Goal: Task Accomplishment & Management: Manage account settings

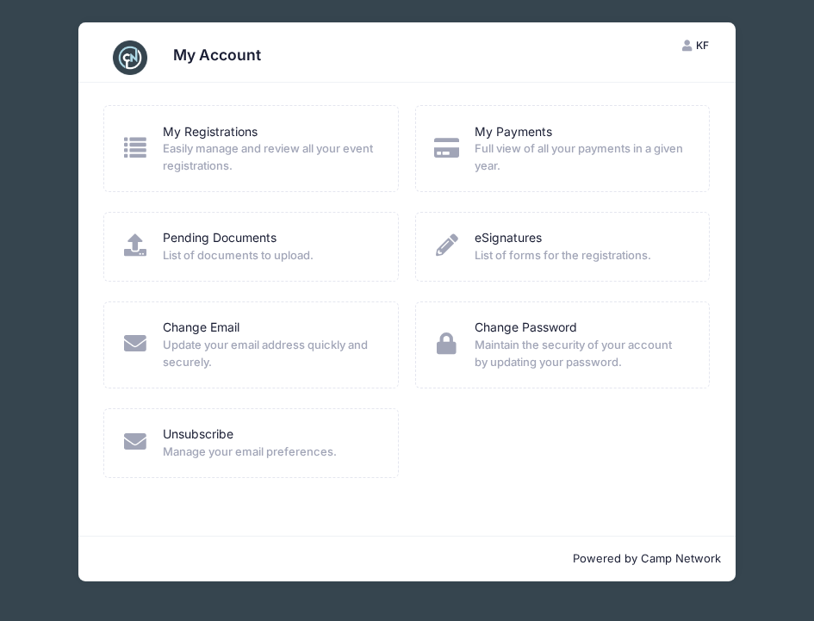
click at [602, 157] on span "Full view of all your payments in a given year." at bounding box center [581, 157] width 212 height 34
click at [513, 133] on link "My Payments" at bounding box center [514, 132] width 78 height 18
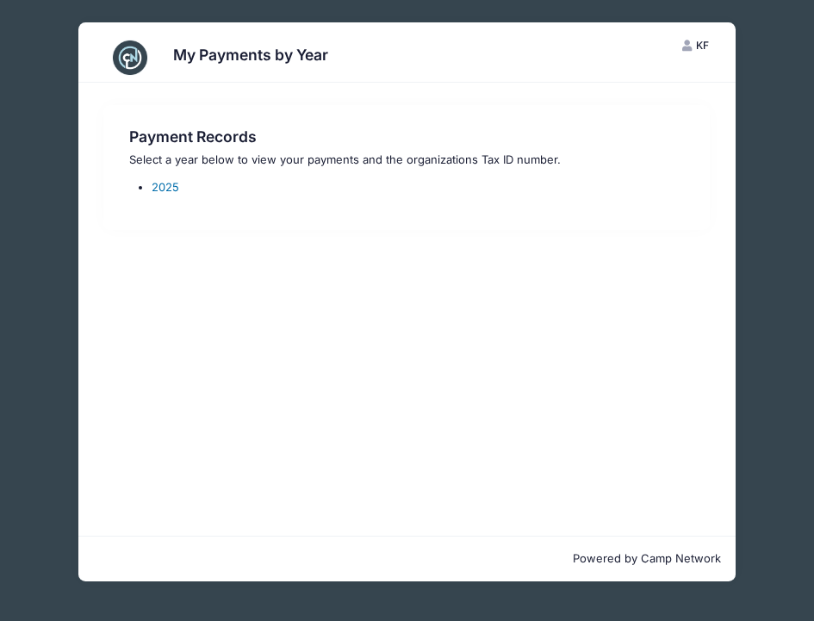
click at [159, 188] on link "2025" at bounding box center [166, 187] width 28 height 14
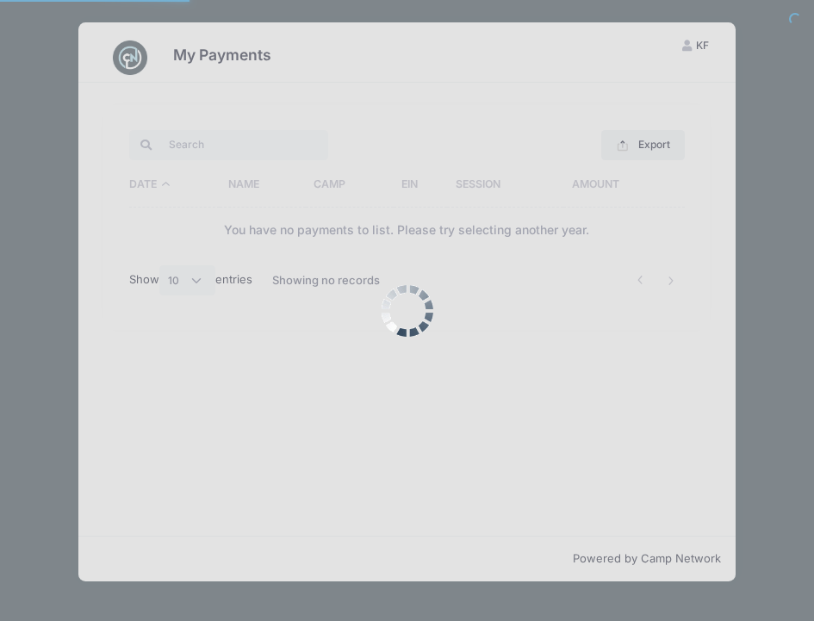
select select "10"
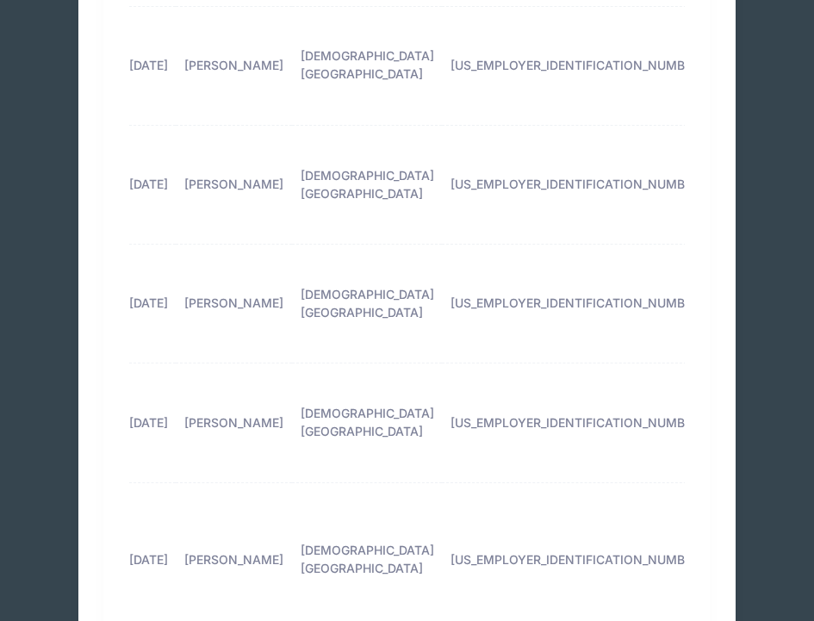
scroll to position [557, 0]
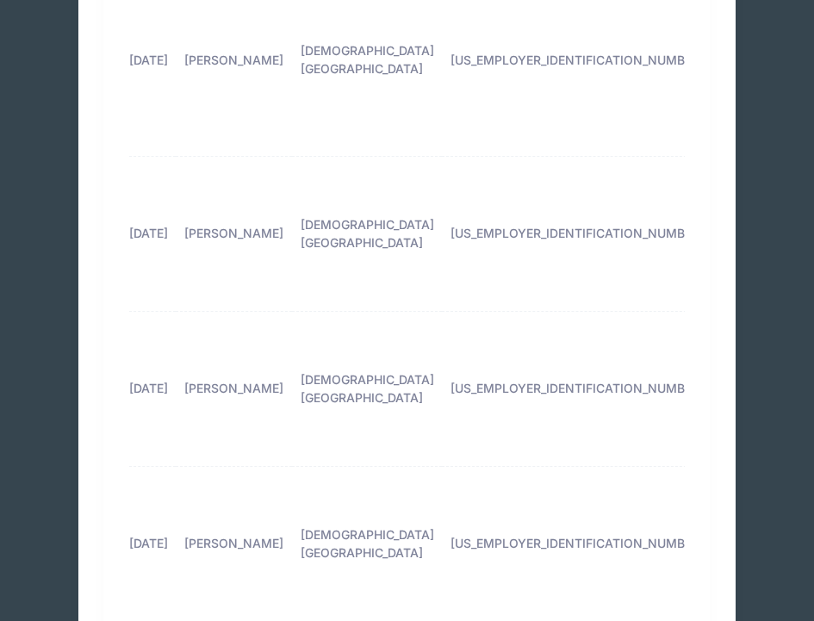
scroll to position [0, 0]
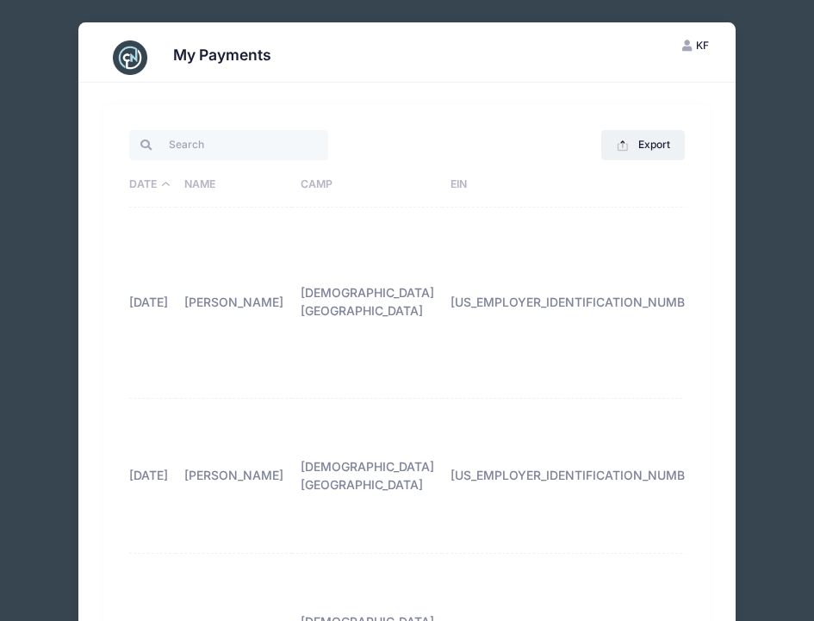
click at [232, 188] on th "Name" at bounding box center [234, 185] width 116 height 45
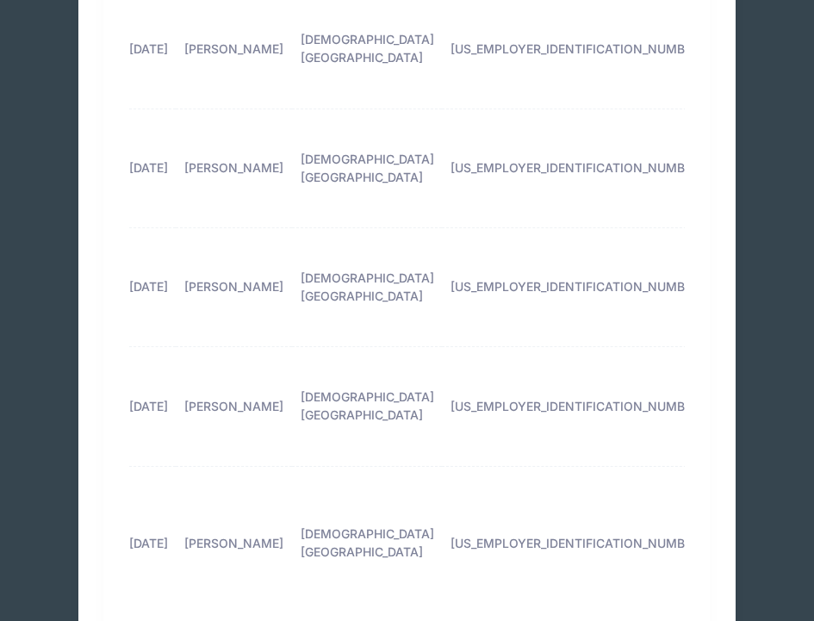
scroll to position [573, 0]
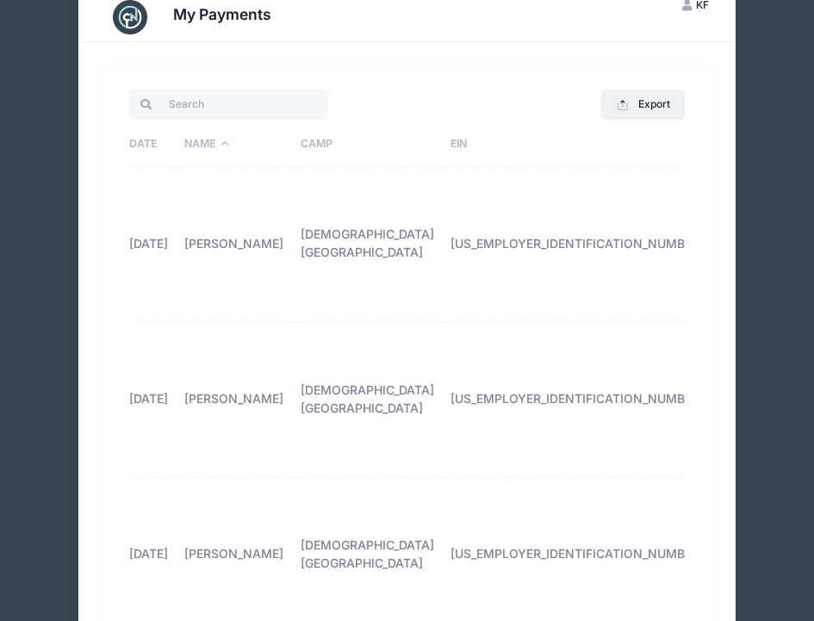
scroll to position [35, 0]
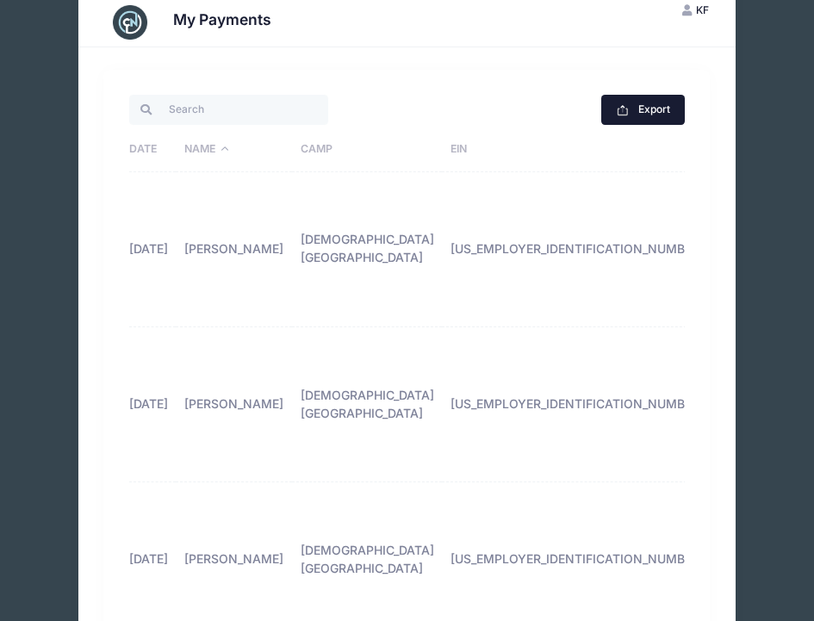
click at [671, 112] on button "Export" at bounding box center [643, 109] width 84 height 29
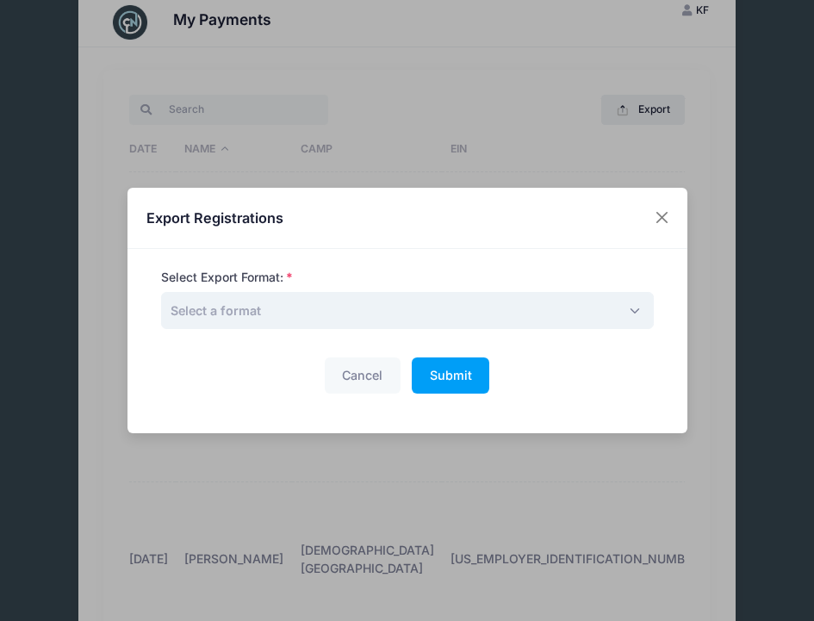
click at [441, 306] on span "Select a format" at bounding box center [407, 310] width 493 height 37
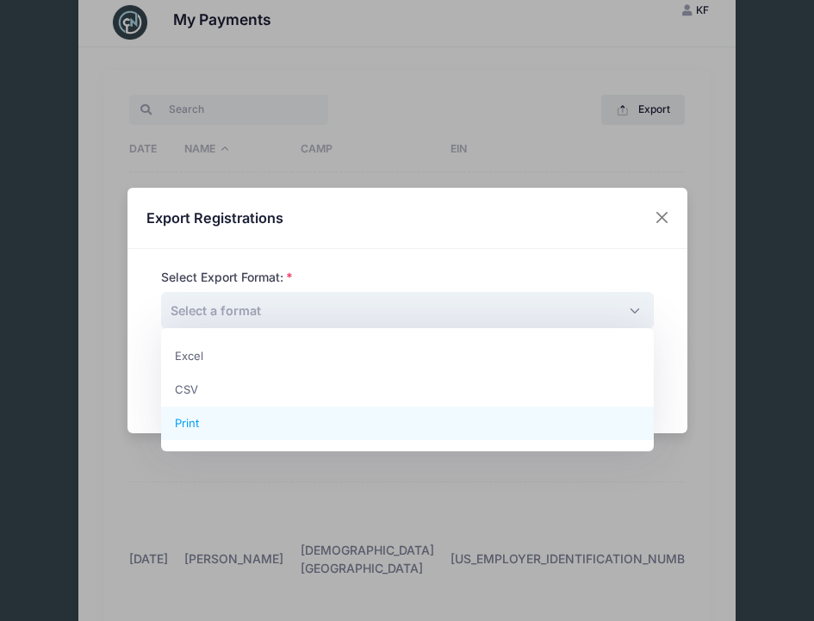
select select "print"
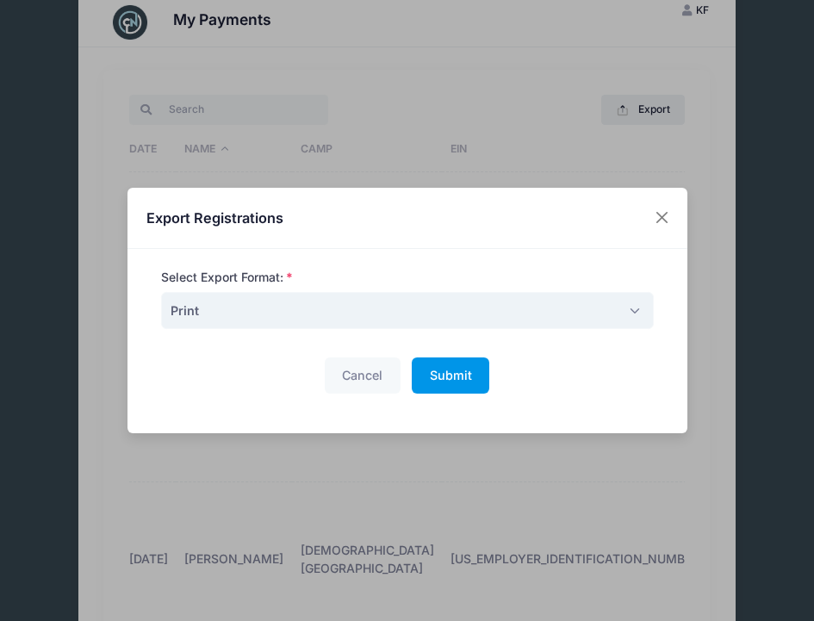
click at [455, 358] on button "Submit Please wait..." at bounding box center [451, 376] width 78 height 37
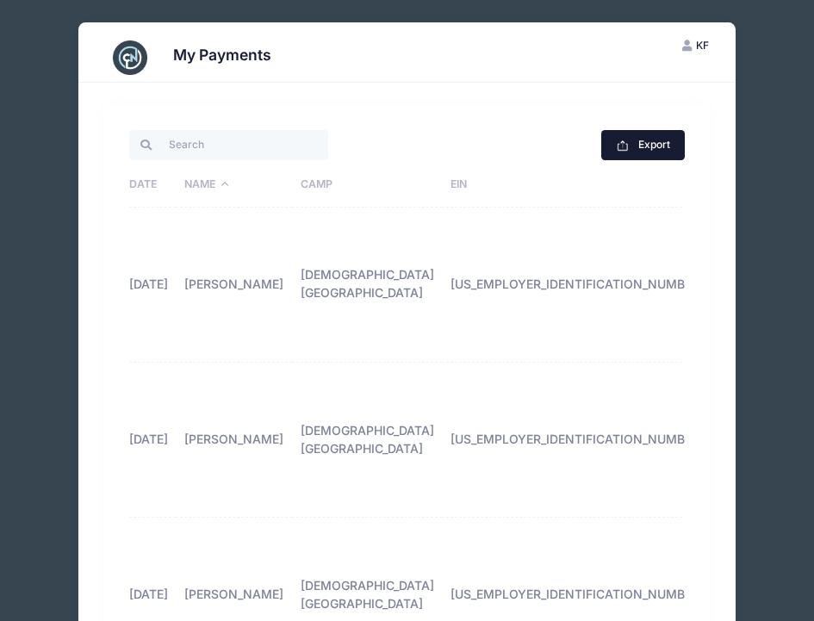
scroll to position [0, 0]
